Goal: Transaction & Acquisition: Book appointment/travel/reservation

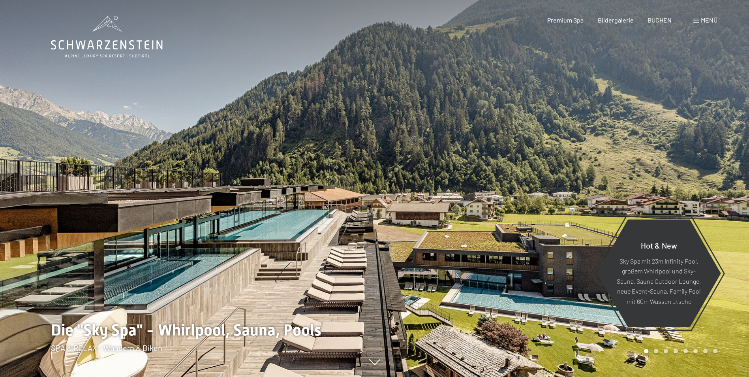
click at [703, 22] on span "Menü" at bounding box center [709, 20] width 17 height 8
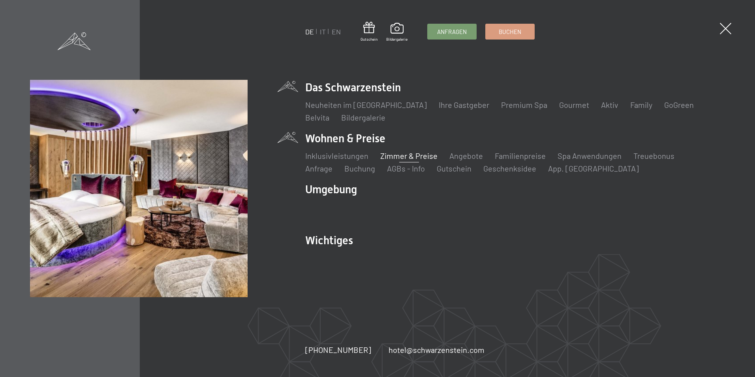
click at [392, 158] on link "Zimmer & Preise" at bounding box center [408, 155] width 57 height 9
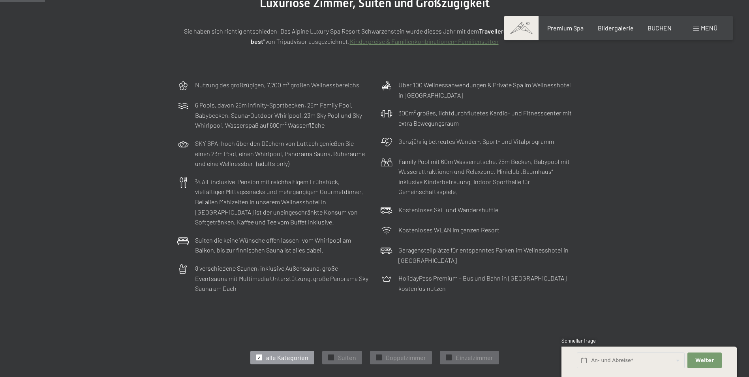
scroll to position [329, 0]
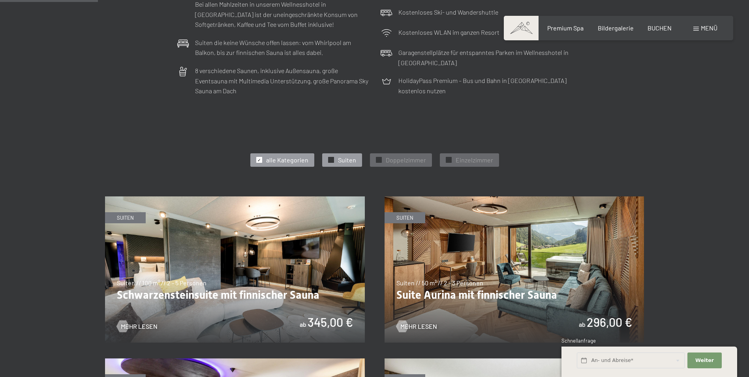
click at [337, 157] on div "✓ Suiten" at bounding box center [342, 159] width 40 height 13
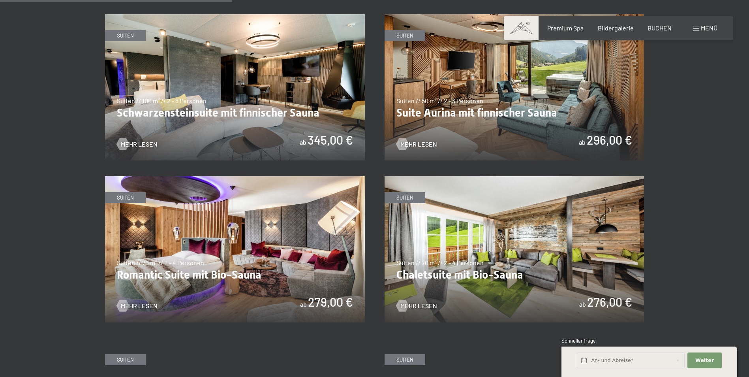
scroll to position [461, 0]
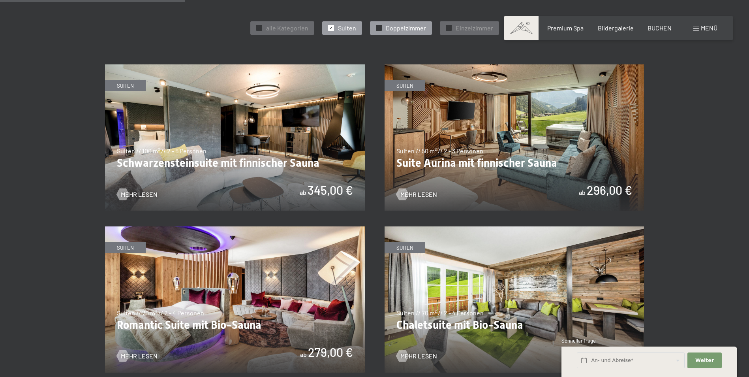
click at [386, 29] on span "Doppelzimmer" at bounding box center [406, 28] width 40 height 9
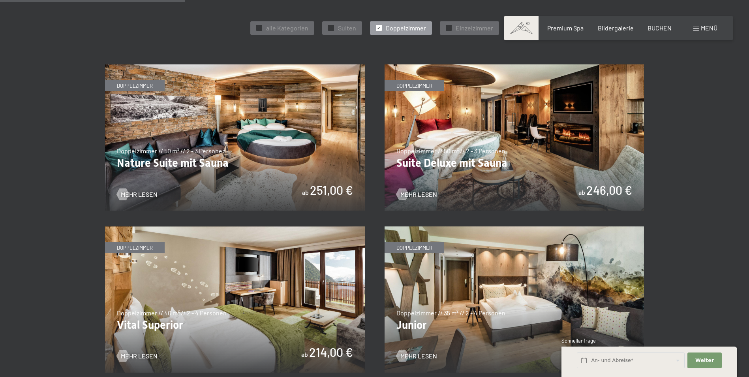
click at [491, 144] on img at bounding box center [514, 137] width 260 height 146
click at [238, 159] on img at bounding box center [235, 137] width 260 height 146
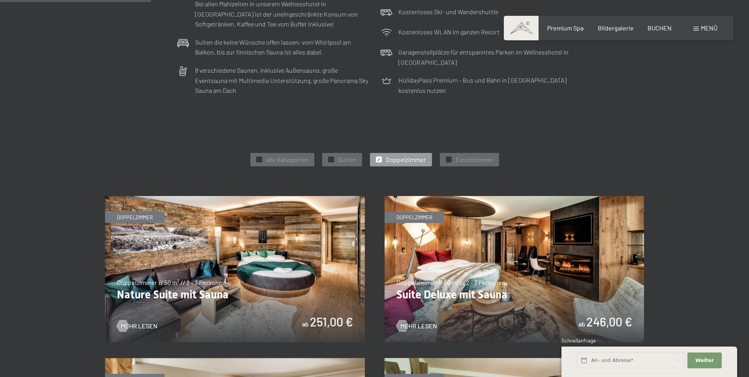
scroll to position [329, 0]
click at [339, 163] on span "Suiten" at bounding box center [347, 160] width 18 height 9
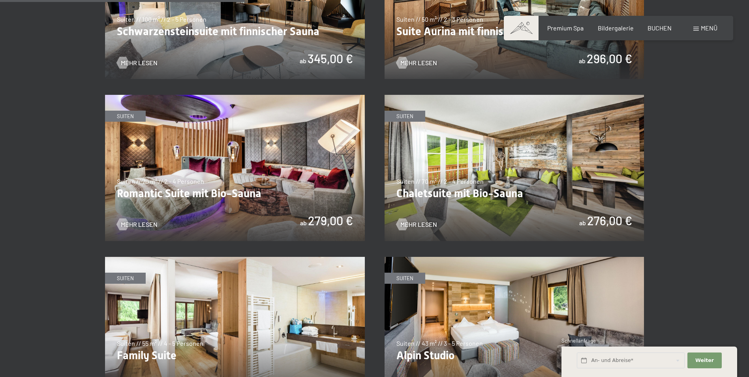
scroll to position [658, 0]
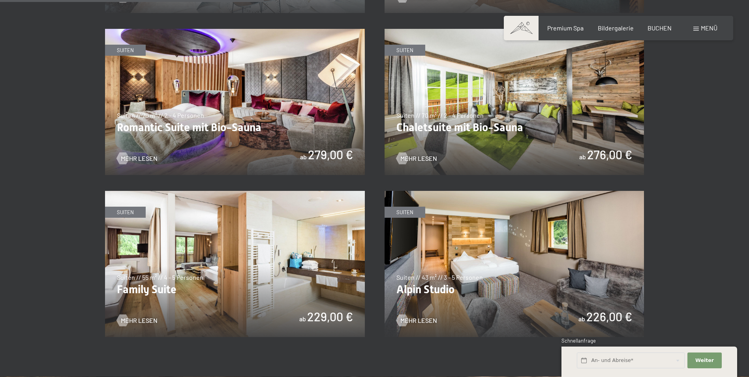
click at [212, 103] on img at bounding box center [235, 102] width 260 height 146
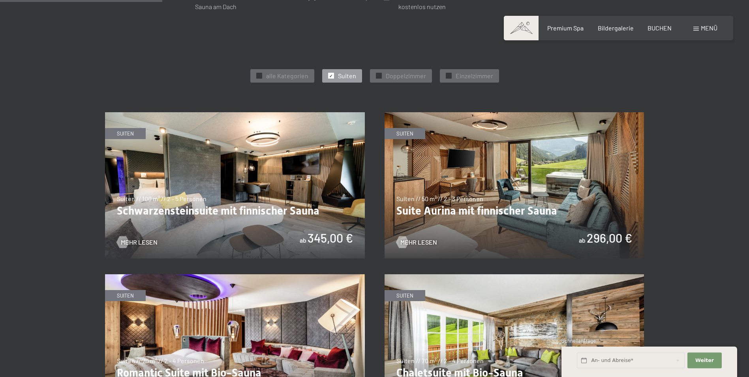
scroll to position [395, 0]
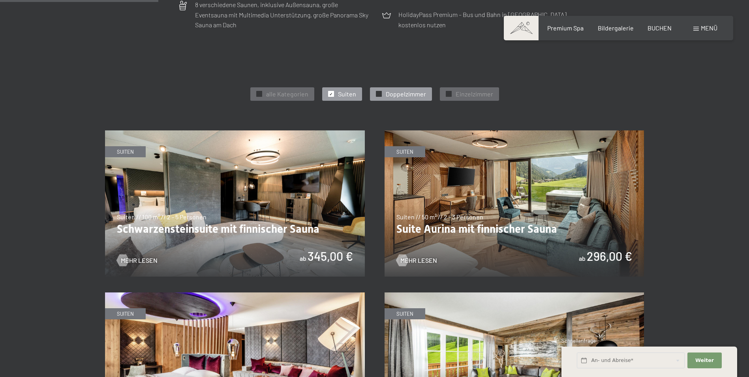
click at [384, 95] on div "✓ Doppelzimmer" at bounding box center [401, 93] width 62 height 13
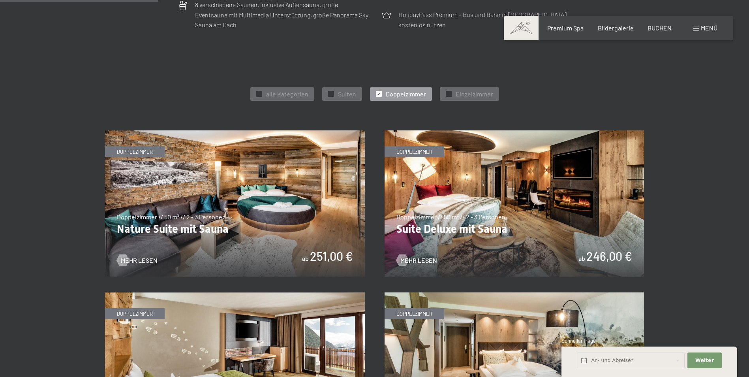
click at [516, 203] on img at bounding box center [514, 203] width 260 height 146
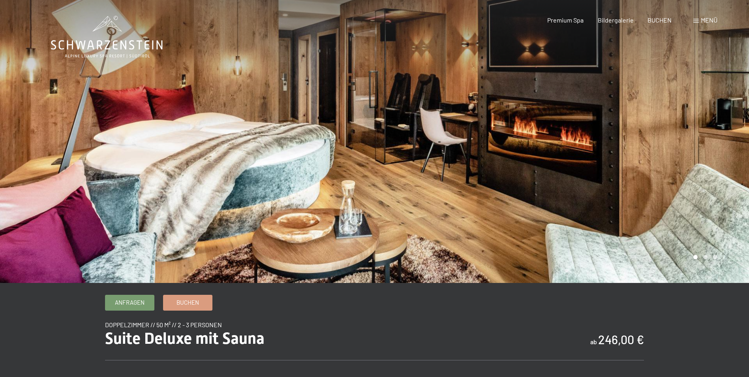
click at [471, 98] on div at bounding box center [562, 141] width 375 height 283
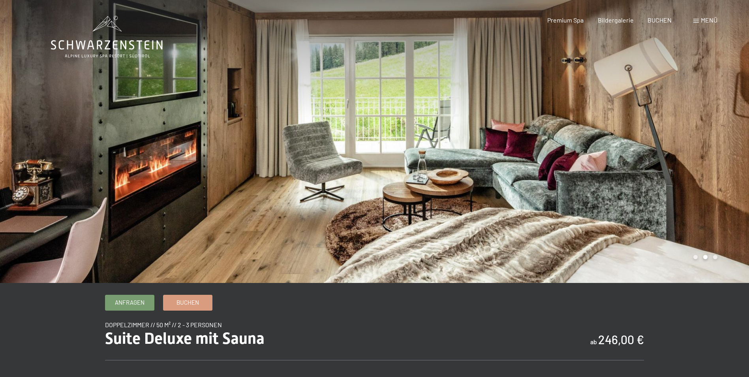
click at [27, 179] on div at bounding box center [187, 141] width 375 height 283
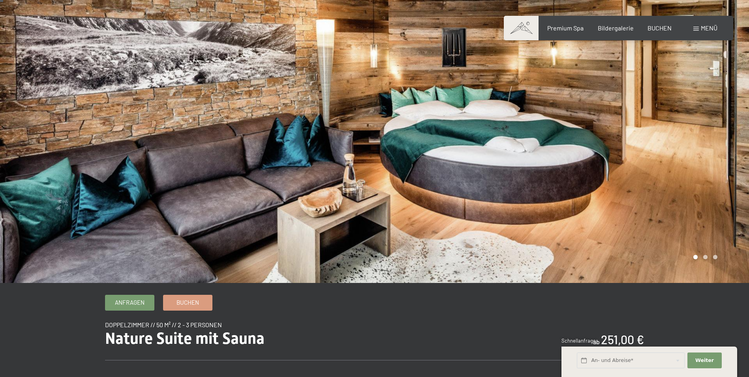
scroll to position [66, 0]
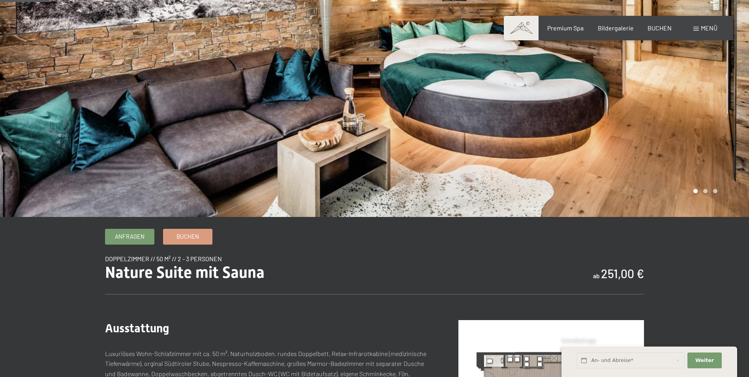
click at [709, 128] on div at bounding box center [562, 75] width 375 height 283
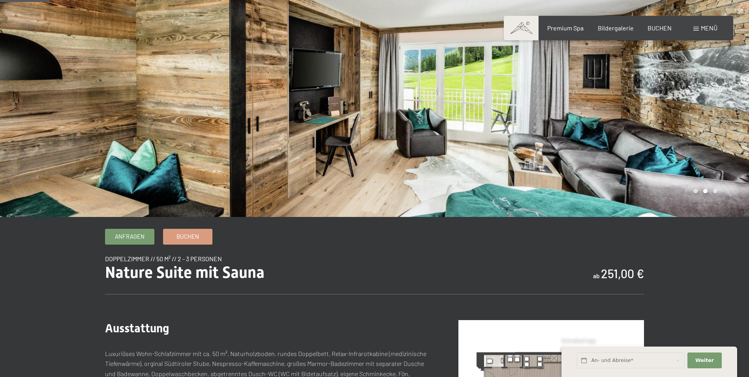
click at [716, 113] on div at bounding box center [562, 75] width 375 height 283
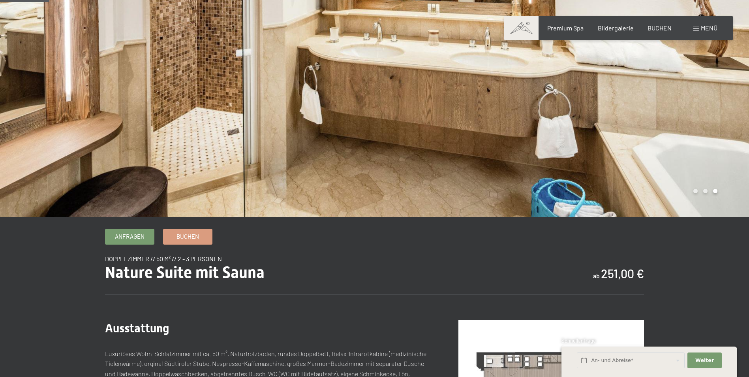
click at [50, 87] on div at bounding box center [187, 75] width 375 height 283
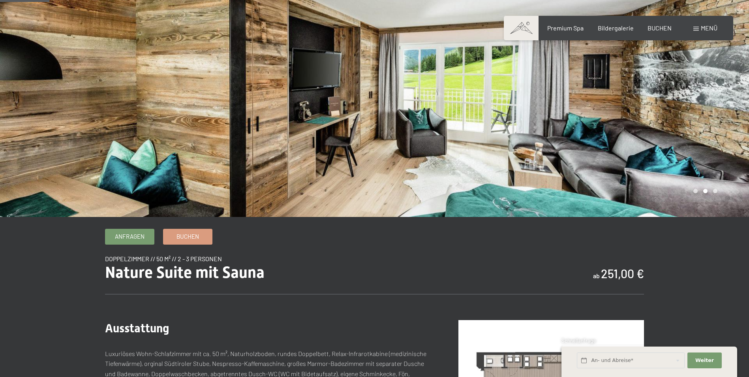
click at [33, 74] on div at bounding box center [187, 75] width 375 height 283
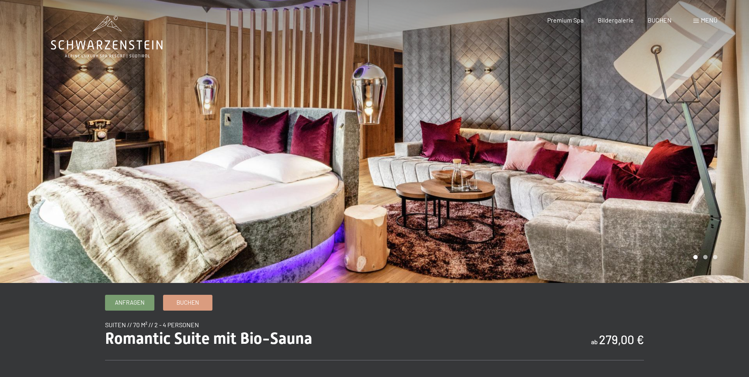
click at [722, 142] on div at bounding box center [562, 141] width 375 height 283
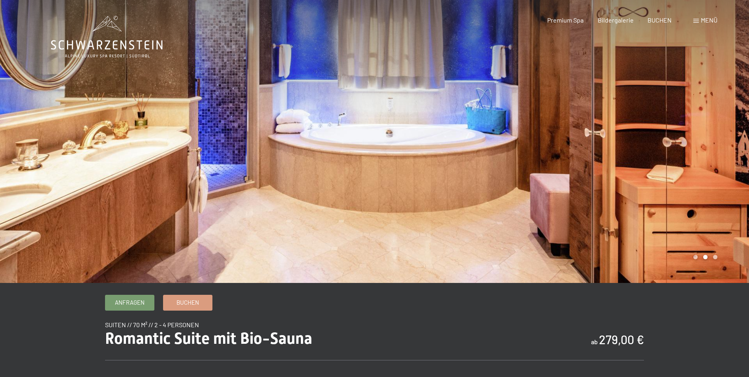
click at [727, 141] on div at bounding box center [562, 141] width 375 height 283
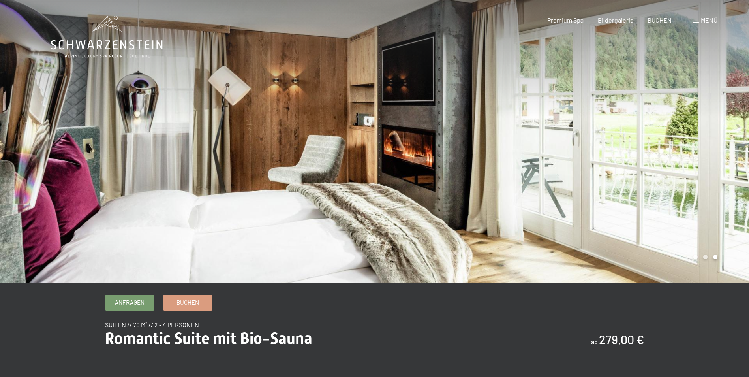
click at [724, 139] on div at bounding box center [562, 141] width 375 height 283
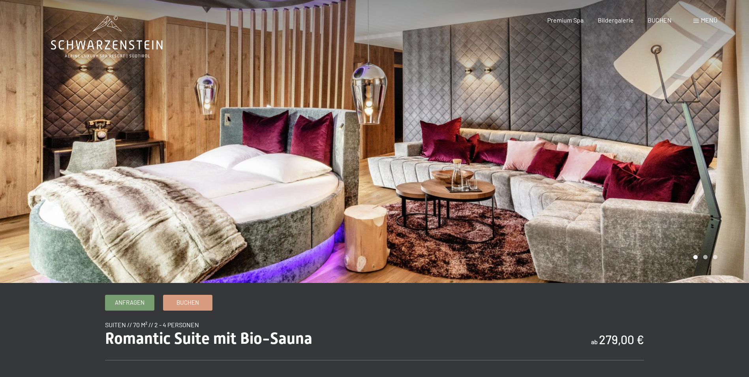
click at [724, 139] on div at bounding box center [562, 141] width 375 height 283
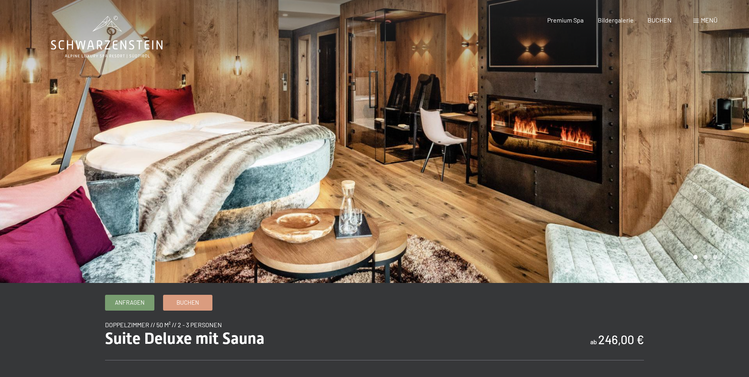
click at [684, 129] on div at bounding box center [562, 141] width 375 height 283
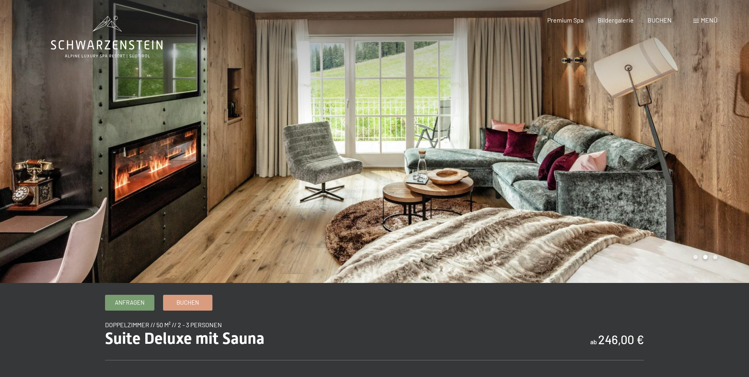
click at [686, 129] on div at bounding box center [562, 141] width 375 height 283
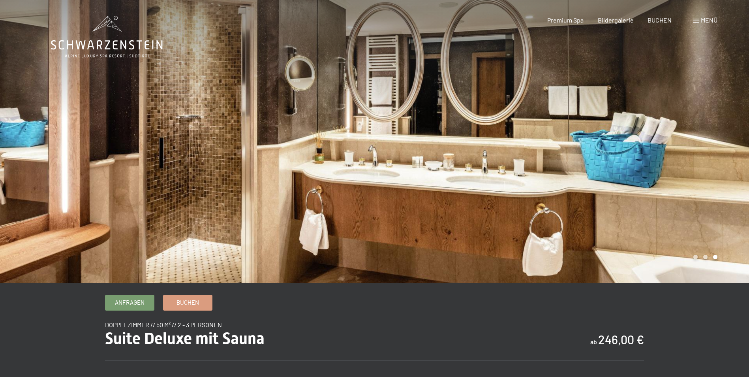
click at [686, 129] on div at bounding box center [562, 141] width 375 height 283
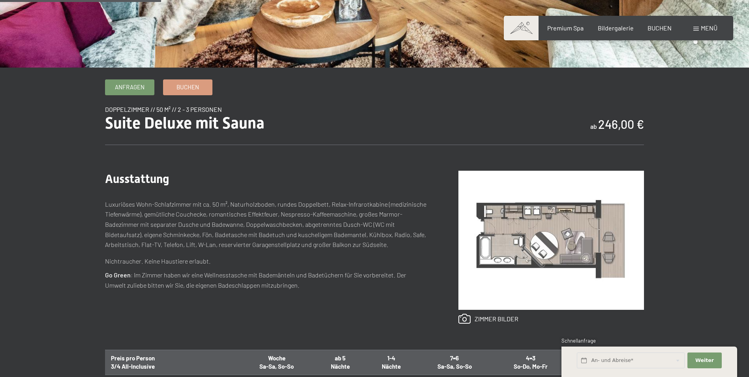
scroll to position [263, 0]
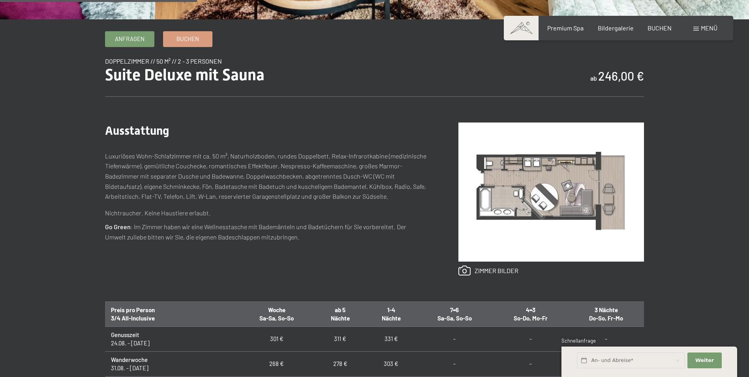
click at [536, 170] on img at bounding box center [551, 191] width 186 height 139
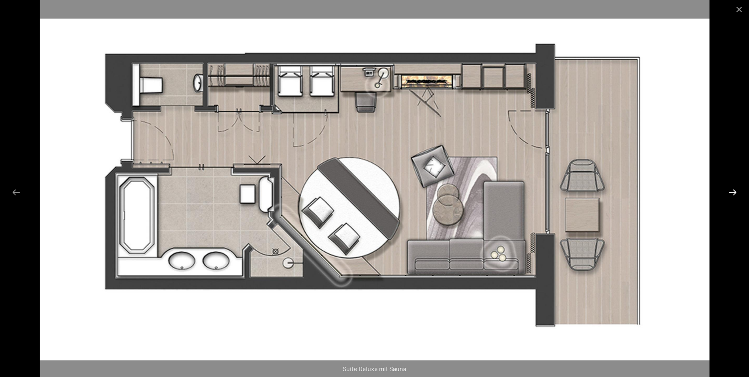
click at [736, 190] on button "Next slide" at bounding box center [732, 191] width 17 height 15
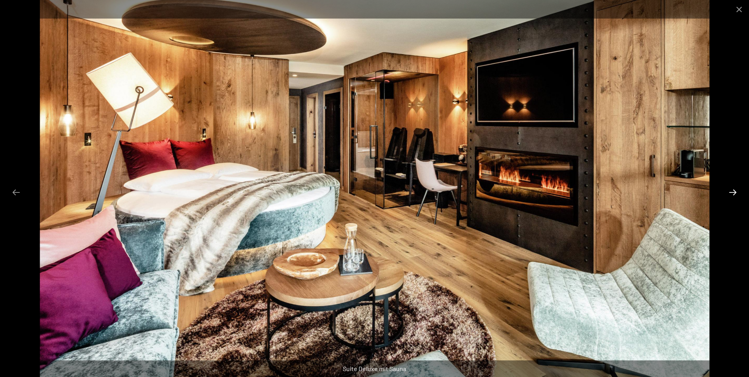
click at [731, 189] on button "Next slide" at bounding box center [732, 191] width 17 height 15
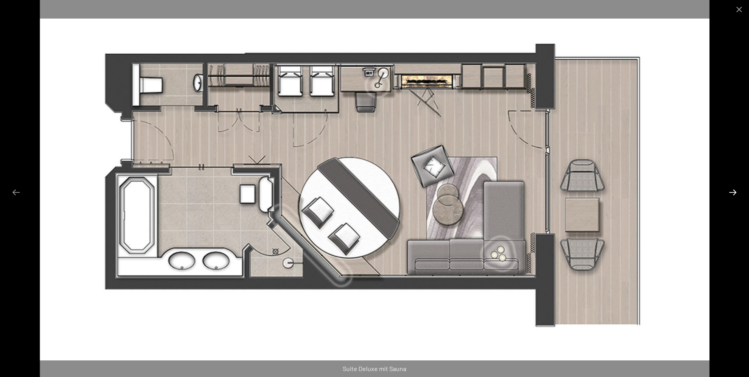
click at [733, 193] on button "Next slide" at bounding box center [732, 191] width 17 height 15
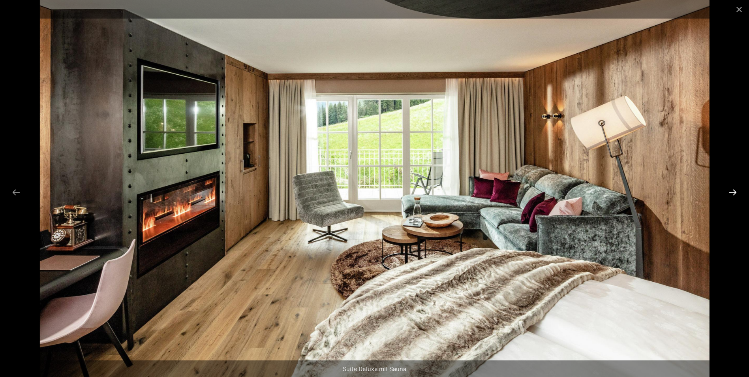
click at [733, 193] on button "Next slide" at bounding box center [732, 191] width 17 height 15
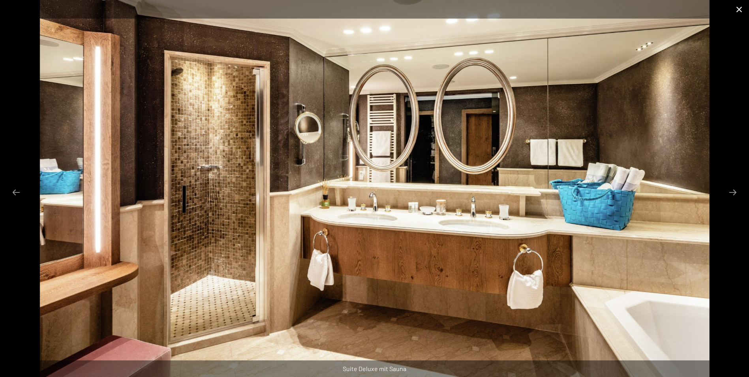
click at [736, 6] on button "Close gallery" at bounding box center [739, 9] width 20 height 19
